Goal: Communication & Community: Answer question/provide support

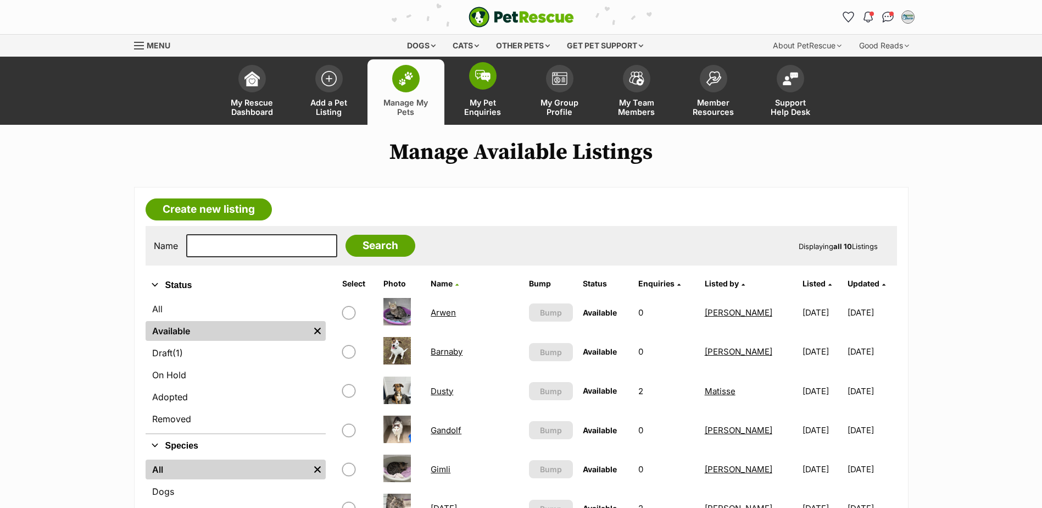
click at [483, 105] on span "My Pet Enquiries" at bounding box center [482, 107] width 49 height 19
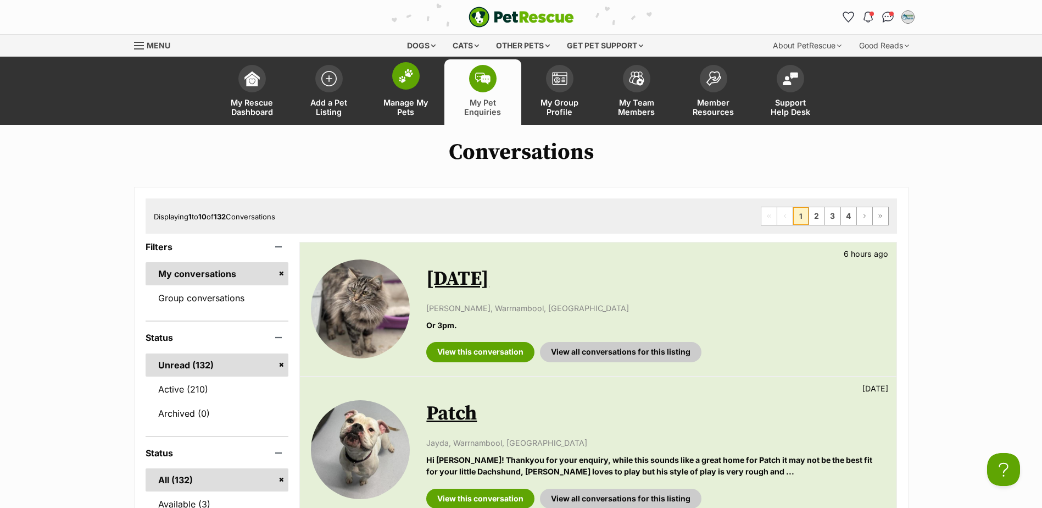
click at [394, 107] on span "Manage My Pets" at bounding box center [405, 107] width 49 height 19
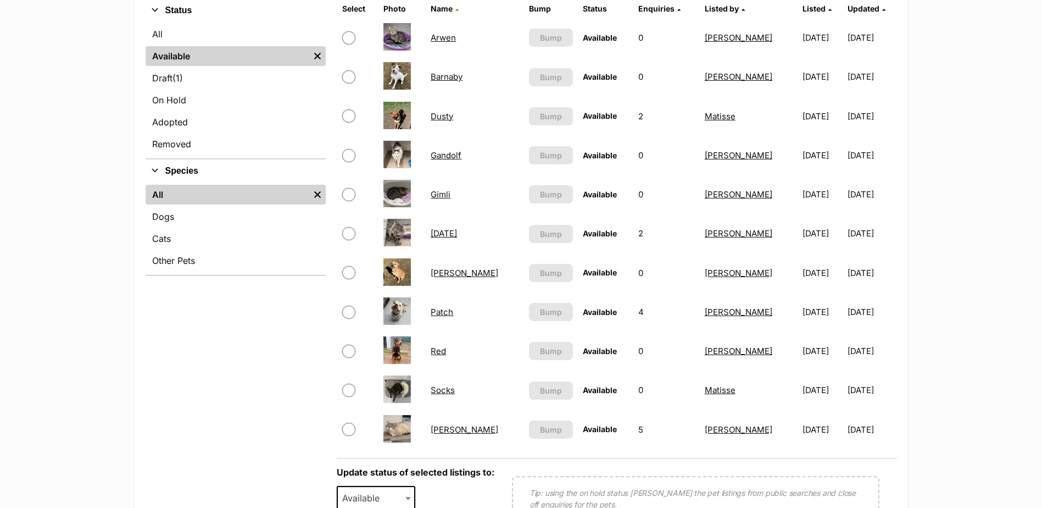
click at [453, 429] on link "[PERSON_NAME]" at bounding box center [465, 429] width 68 height 10
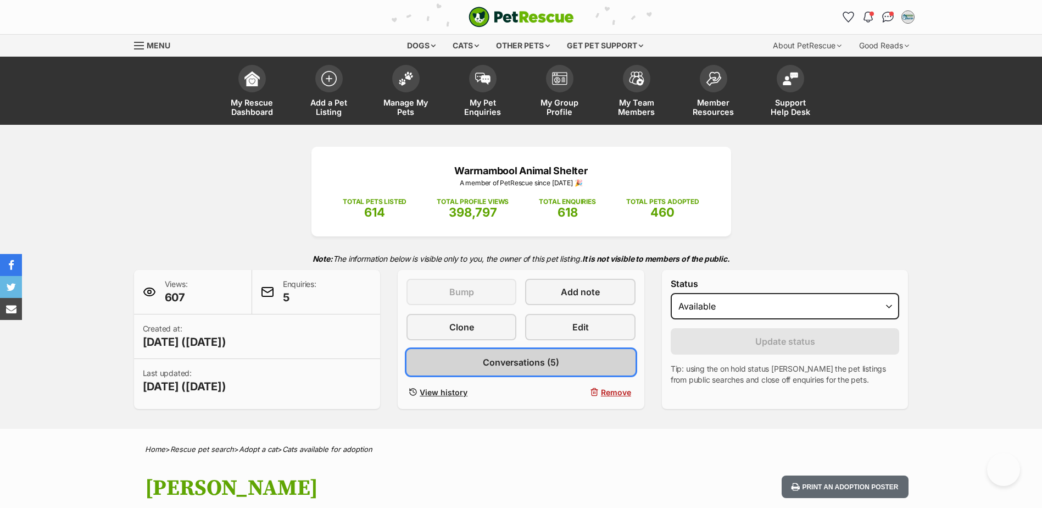
click at [529, 364] on span "Conversations (5)" at bounding box center [521, 361] width 76 height 13
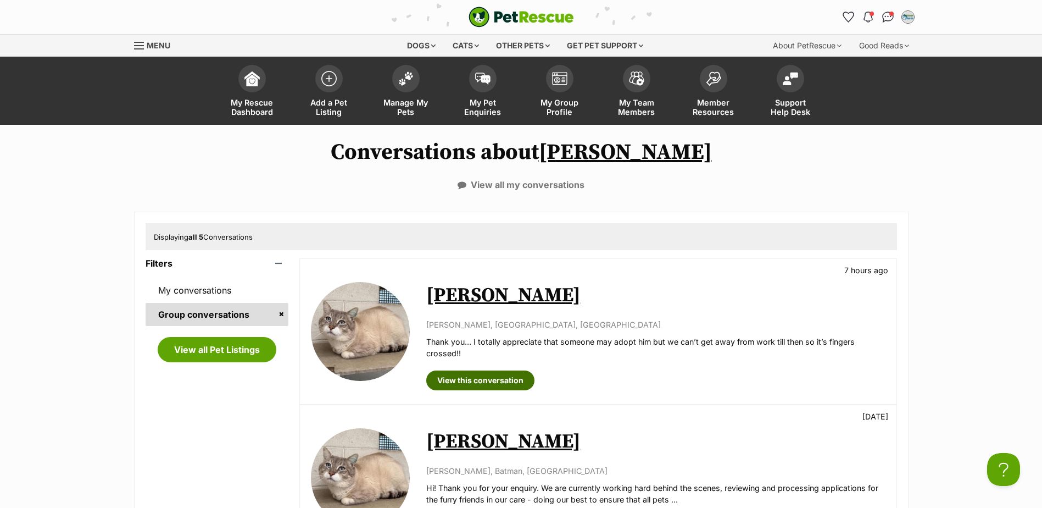
click at [506, 380] on link "View this conversation" at bounding box center [480, 380] width 108 height 20
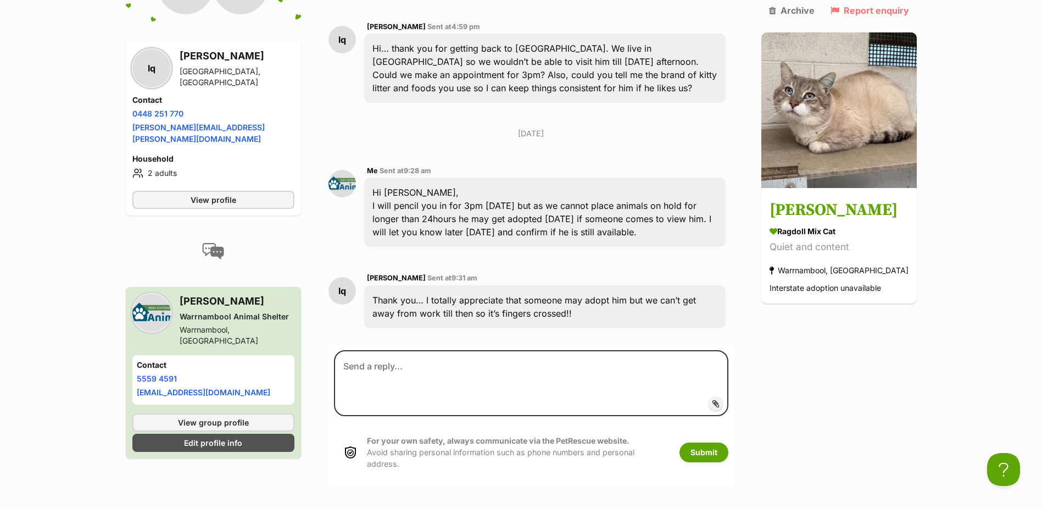
scroll to position [792, 0]
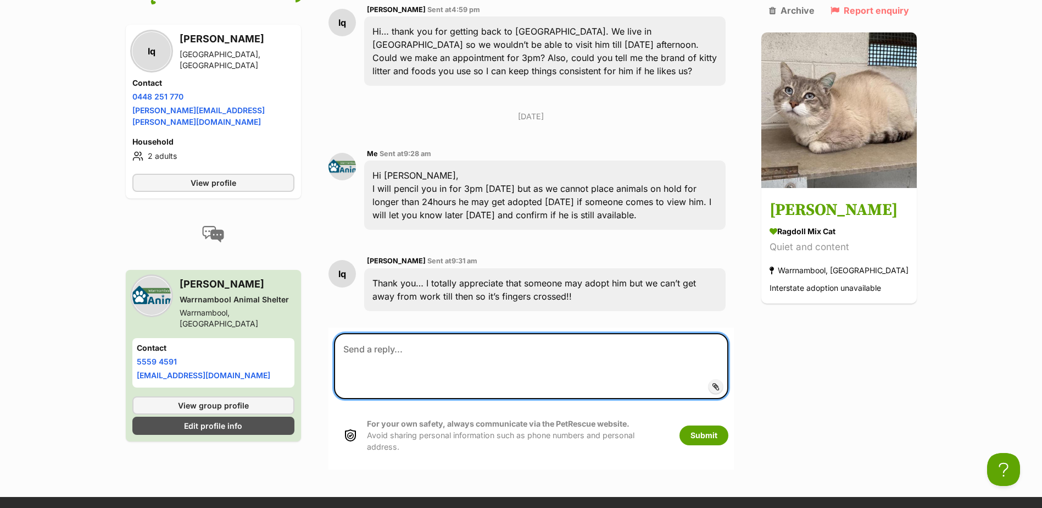
click at [510, 341] on textarea at bounding box center [531, 366] width 394 height 66
type textarea "Hi Lorraine, Confirming that Stewart is on hold for you to meet at 3pm tomorrow!"
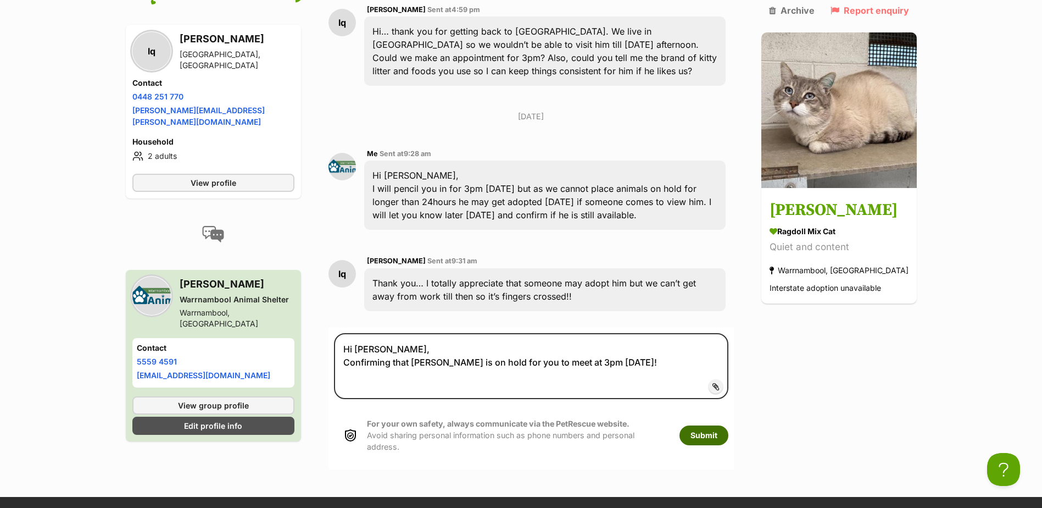
click at [721, 425] on button "Submit" at bounding box center [703, 435] width 49 height 20
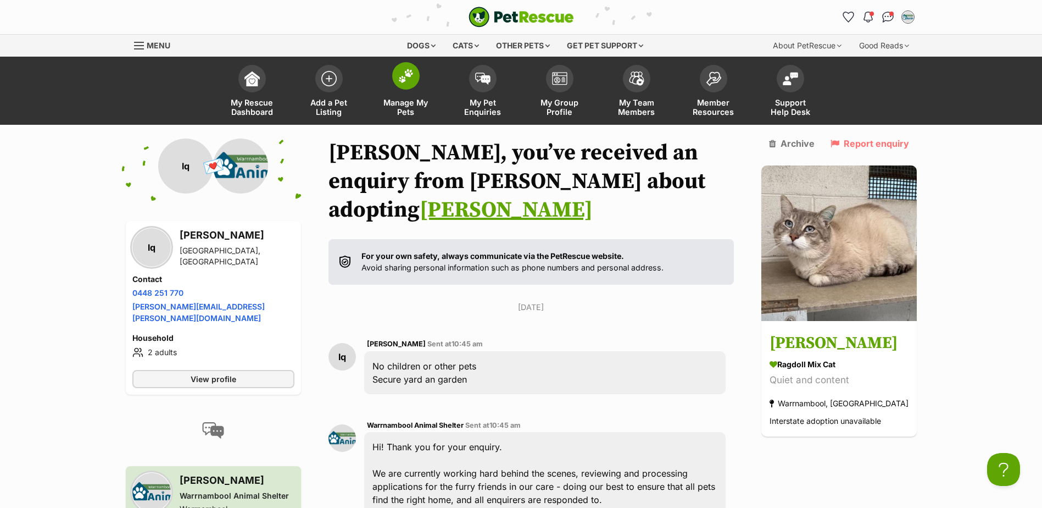
click at [405, 107] on span "Manage My Pets" at bounding box center [405, 107] width 49 height 19
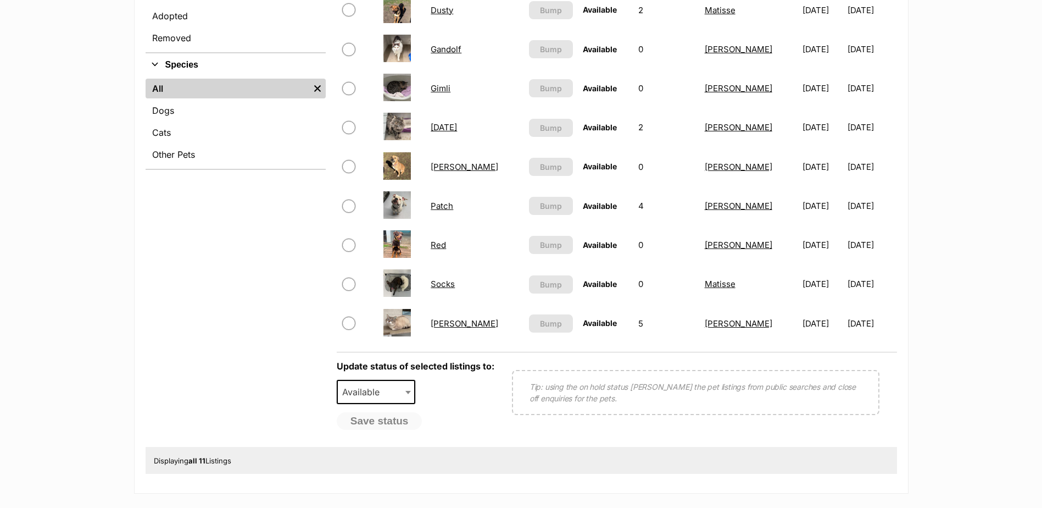
scroll to position [385, 0]
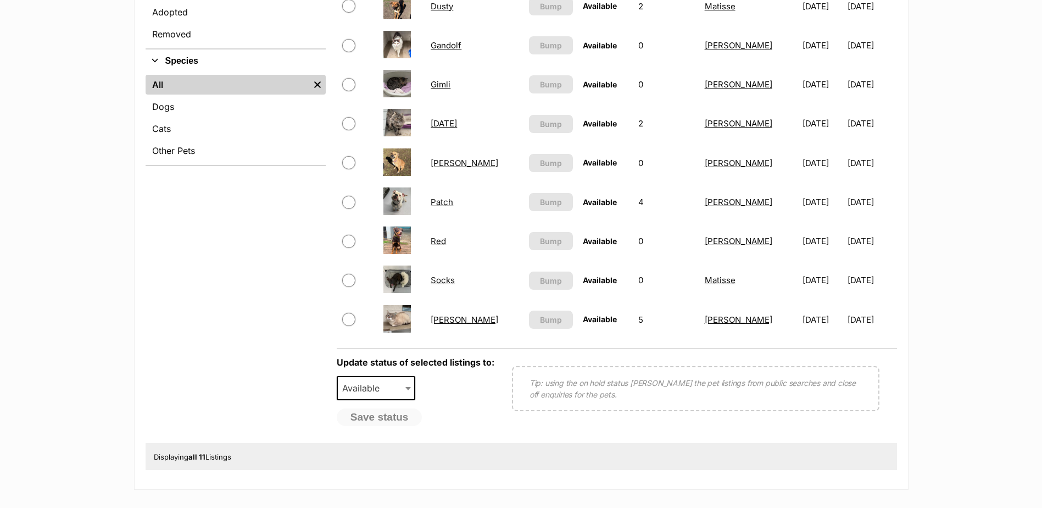
click at [346, 124] on input "checkbox" at bounding box center [348, 123] width 13 height 13
checkbox input "true"
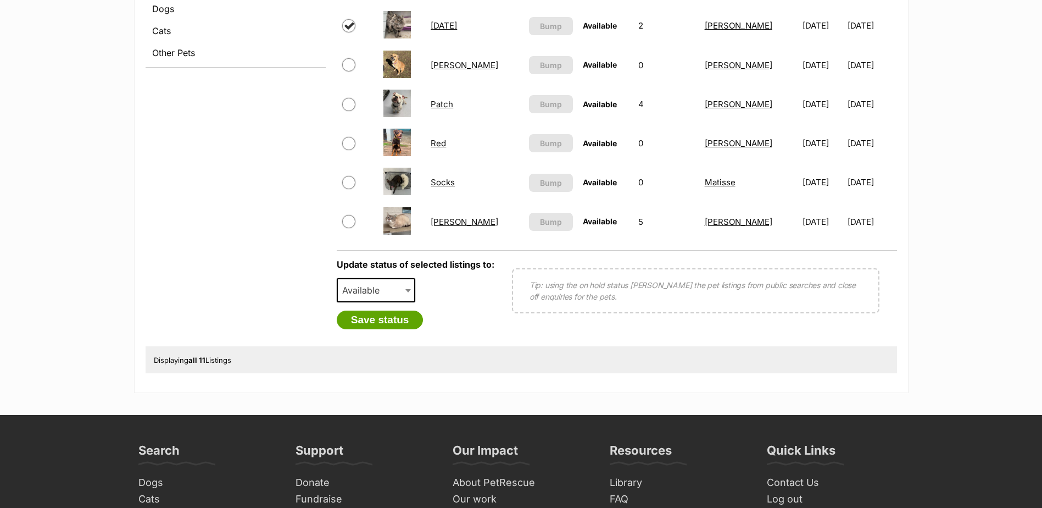
scroll to position [494, 0]
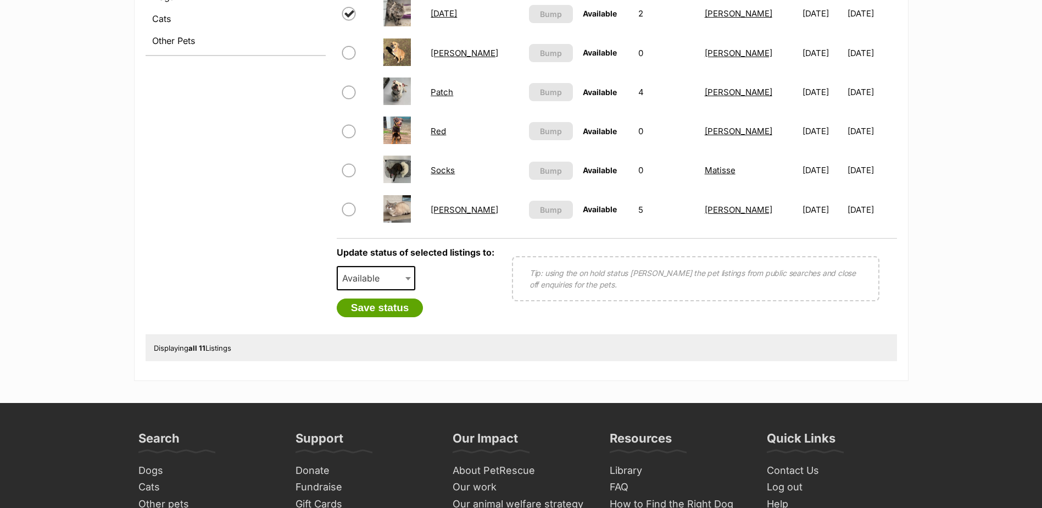
click at [377, 275] on span "Available" at bounding box center [364, 277] width 53 height 15
select select "rehomed"
click at [375, 309] on button "Save status" at bounding box center [380, 307] width 87 height 19
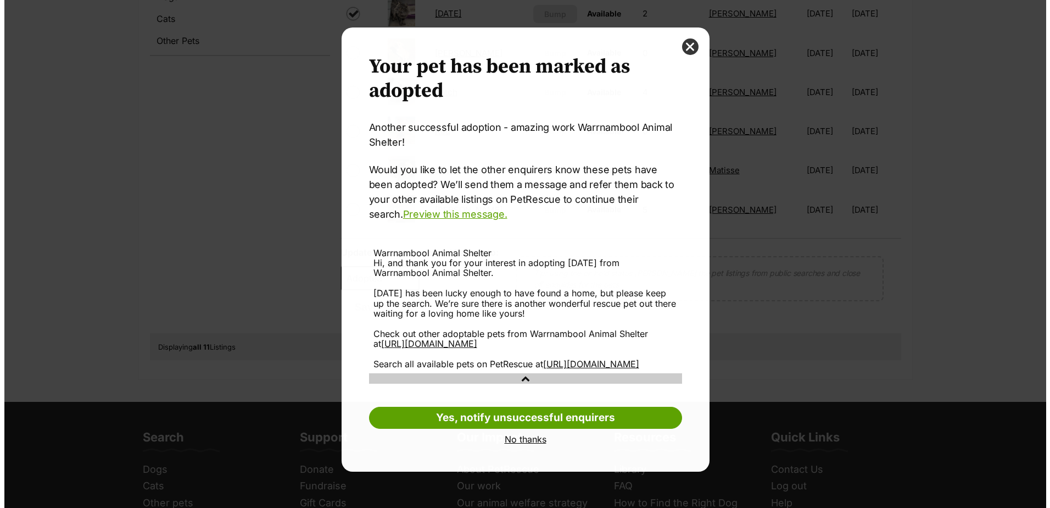
scroll to position [0, 0]
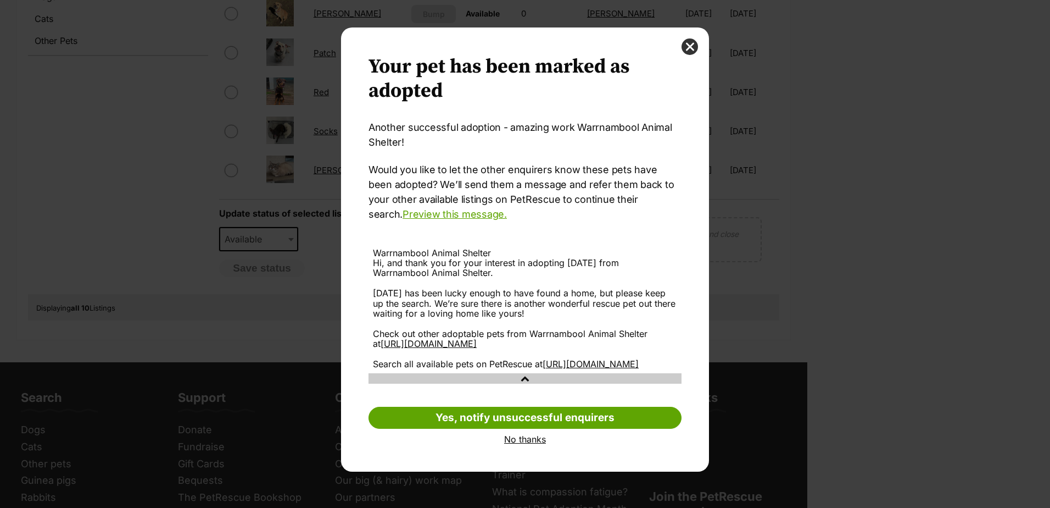
click at [529, 444] on link "No thanks" at bounding box center [525, 439] width 313 height 10
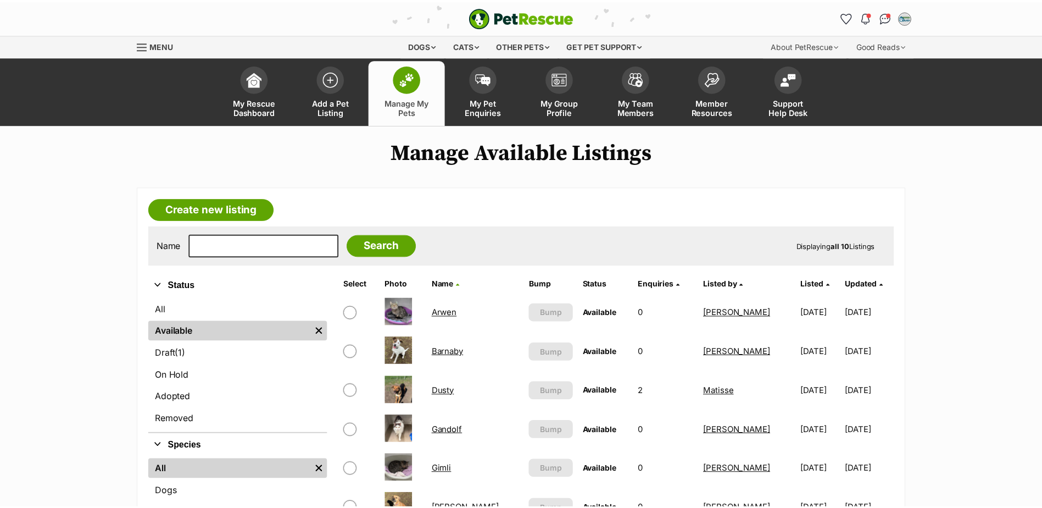
scroll to position [494, 0]
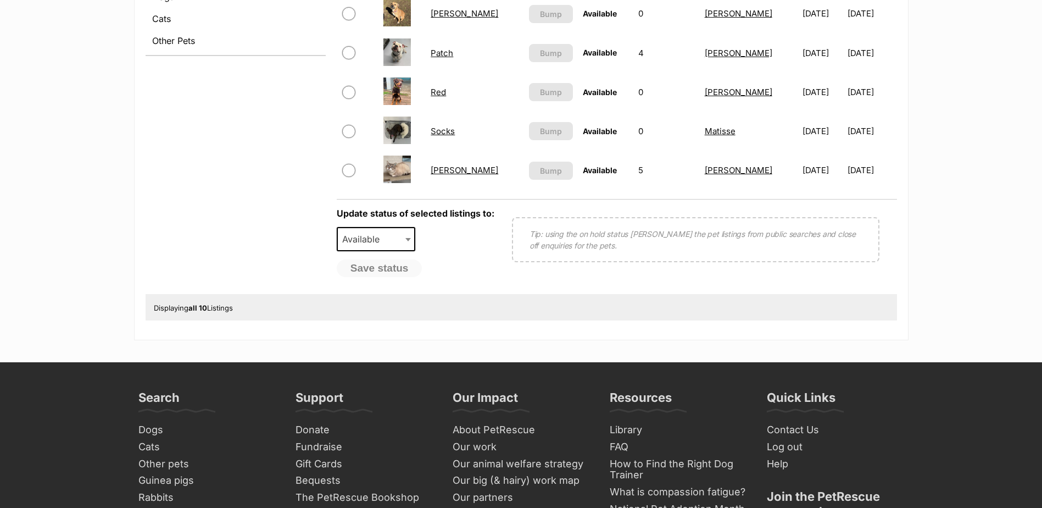
click at [451, 130] on link "Socks" at bounding box center [443, 131] width 24 height 10
